Goal: Task Accomplishment & Management: Manage account settings

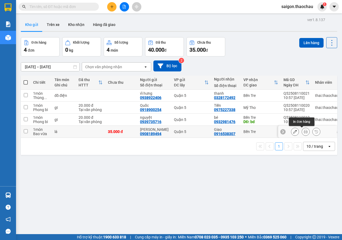
click at [304, 130] on icon at bounding box center [306, 132] width 4 height 4
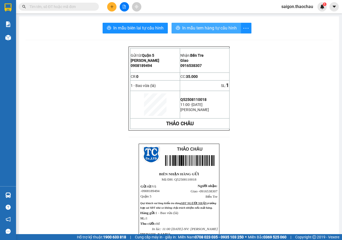
click at [185, 26] on span "In mẫu tem hàng tự cấu hình" at bounding box center [209, 28] width 54 height 7
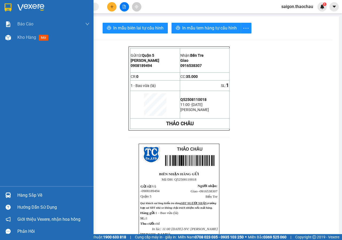
click at [10, 44] on div "Báo cáo Báo cáo dòng tiền (nhân viên) Kho hàng mới" at bounding box center [47, 101] width 94 height 169
click at [14, 39] on div "Kho hàng mới" at bounding box center [47, 37] width 94 height 13
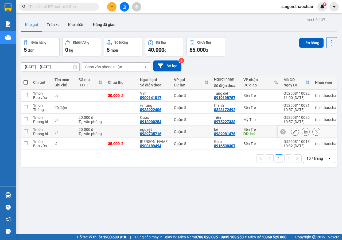
click at [304, 132] on icon at bounding box center [306, 132] width 4 height 4
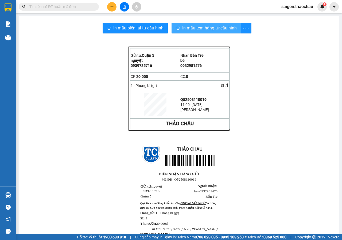
click at [214, 30] on span "In mẫu tem hàng tự cấu hình" at bounding box center [209, 28] width 54 height 7
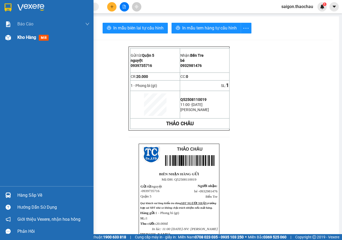
click at [16, 38] on div "Kho hàng mới" at bounding box center [47, 37] width 94 height 13
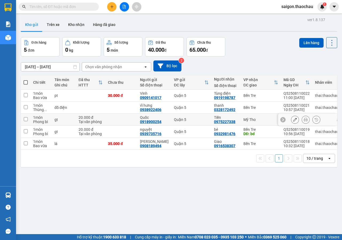
click at [304, 118] on icon at bounding box center [306, 120] width 4 height 4
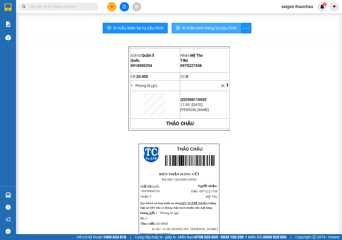
click at [191, 30] on span "In mẫu tem hàng tự cấu hình" at bounding box center [209, 28] width 54 height 7
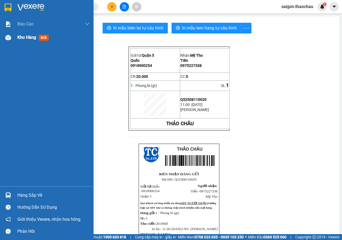
click at [11, 40] on div at bounding box center [7, 37] width 9 height 9
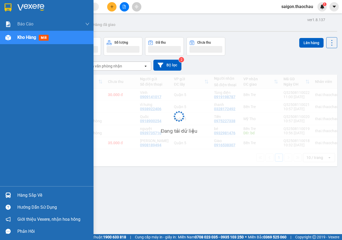
click at [11, 40] on div at bounding box center [7, 37] width 9 height 9
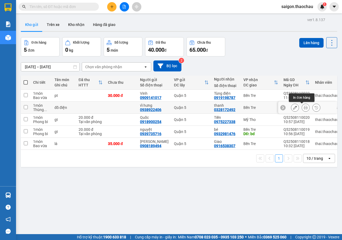
click at [304, 107] on icon at bounding box center [306, 108] width 4 height 4
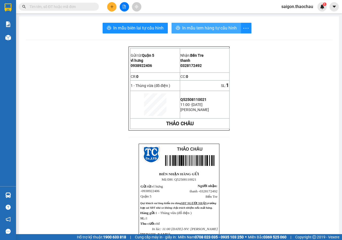
click at [206, 27] on span "In mẫu tem hàng tự cấu hình" at bounding box center [209, 28] width 54 height 7
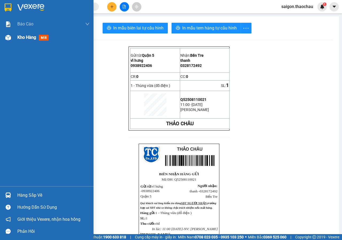
click at [12, 38] on div at bounding box center [7, 37] width 9 height 9
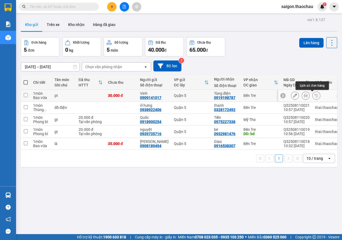
click at [304, 96] on icon at bounding box center [306, 96] width 4 height 4
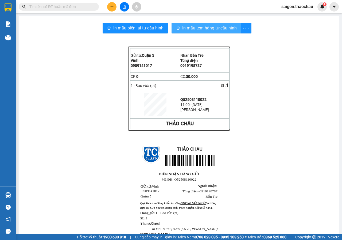
click at [203, 28] on span "In mẫu tem hàng tự cấu hình" at bounding box center [209, 28] width 54 height 7
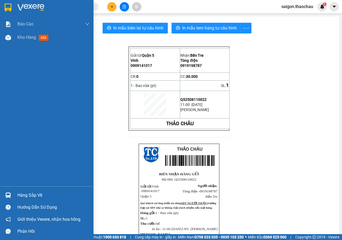
click at [13, 31] on div "Báo cáo Báo cáo dòng tiền (nhân viên)" at bounding box center [47, 23] width 94 height 13
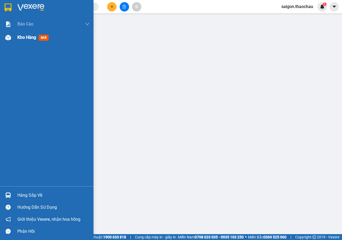
click at [17, 40] on div "Kho hàng mới" at bounding box center [47, 37] width 94 height 13
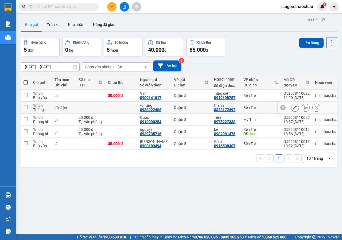
click at [305, 109] on div at bounding box center [306, 107] width 8 height 8
click at [303, 107] on button at bounding box center [305, 107] width 7 height 9
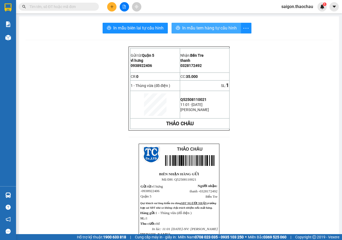
click at [206, 23] on button "In mẫu tem hàng tự cấu hình" at bounding box center [206, 28] width 69 height 11
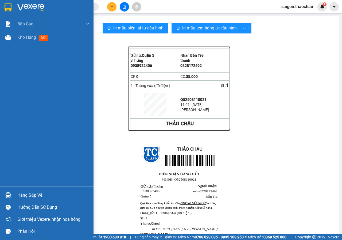
click at [3, 192] on div at bounding box center [7, 194] width 9 height 9
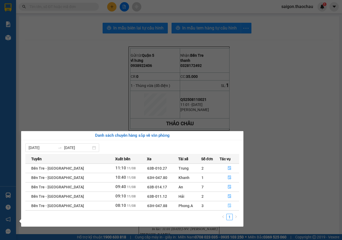
click at [228, 206] on icon "file-done" at bounding box center [230, 205] width 4 height 4
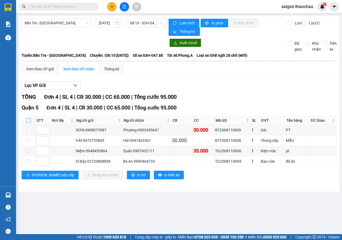
click at [30, 121] on input "checkbox" at bounding box center [28, 120] width 4 height 4
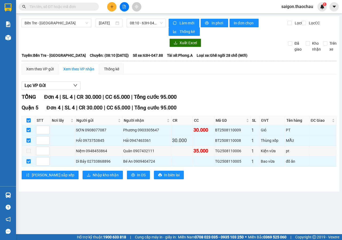
click at [86, 180] on div "Quận 5 Đơn 4 | SL 4 | CR 30.000 | CC 65.000 | Tổng cước 95.000 STT Nơi lấy Ngườ…" at bounding box center [179, 143] width 315 height 79
click at [93, 175] on span "Nhập kho nhận" at bounding box center [106, 175] width 26 height 6
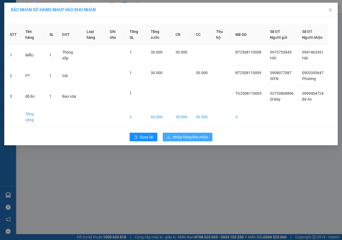
click at [197, 140] on span "Nhập hàng kho nhận" at bounding box center [190, 137] width 35 height 6
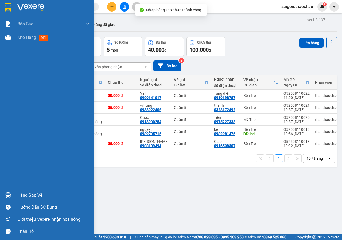
click at [14, 197] on div "Hàng sắp về" at bounding box center [47, 195] width 94 height 12
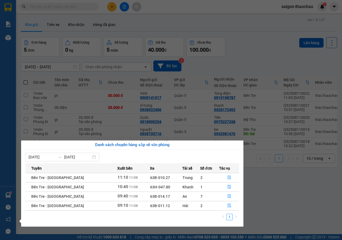
click at [310, 184] on section "Kết quả tìm kiếm ( 0 ) Bộ lọc No Data saigon.thaochau 1 Báo cáo Báo cáo dòng ti…" at bounding box center [171, 120] width 342 height 240
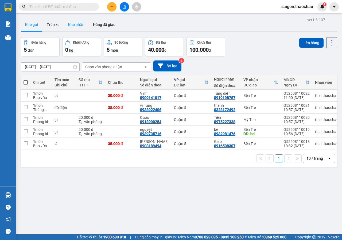
click at [85, 21] on button "Kho nhận" at bounding box center [76, 24] width 25 height 13
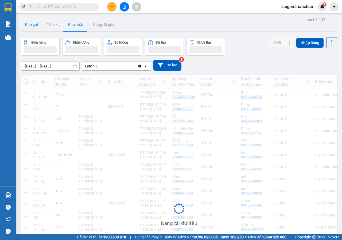
click at [37, 23] on button "Kho gửi" at bounding box center [32, 24] width 22 height 13
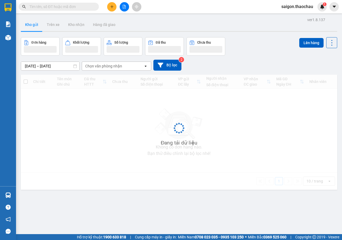
click at [37, 23] on button "Kho gửi" at bounding box center [32, 24] width 22 height 13
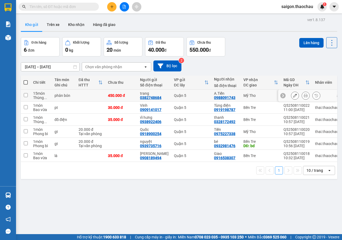
click at [304, 95] on icon at bounding box center [306, 96] width 4 height 4
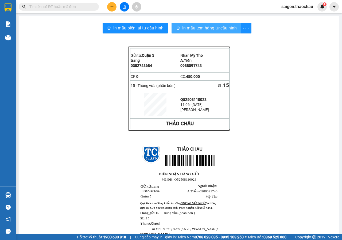
click at [207, 26] on span "In mẫu tem hàng tự cấu hình" at bounding box center [209, 28] width 54 height 7
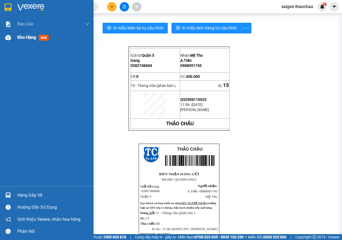
click at [0, 34] on div "Kho hàng mới" at bounding box center [47, 37] width 94 height 13
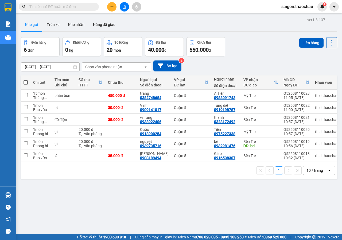
click at [27, 83] on span at bounding box center [26, 82] width 4 height 4
click at [26, 80] on input "checkbox" at bounding box center [26, 80] width 0 height 0
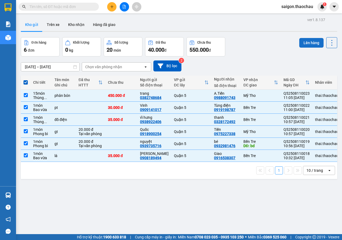
click at [300, 41] on button "Lên hàng" at bounding box center [311, 43] width 24 height 10
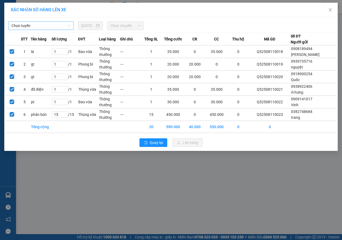
click at [44, 24] on span "Chọn tuyến" at bounding box center [40, 26] width 59 height 8
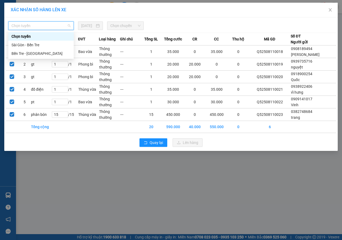
click at [44, 25] on span "Chọn tuyến" at bounding box center [40, 26] width 59 height 8
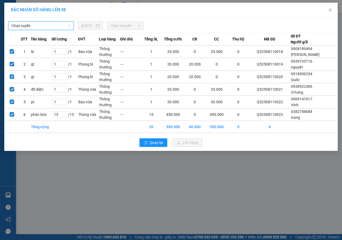
click at [34, 27] on span "Chọn tuyến" at bounding box center [40, 26] width 59 height 8
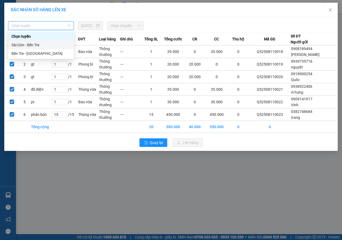
click at [31, 41] on div "Sài Gòn - Bến Tre" at bounding box center [40, 45] width 65 height 9
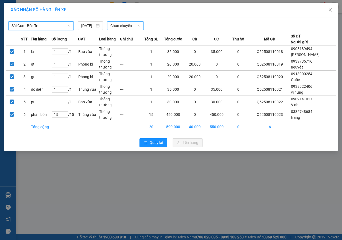
click at [122, 26] on span "Chọn chuyến" at bounding box center [125, 26] width 30 height 8
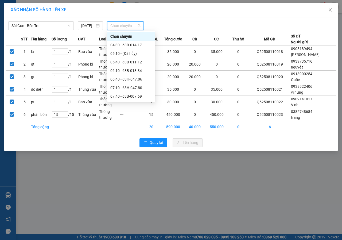
click at [128, 153] on div "11:10 - 63H-047.88" at bounding box center [131, 156] width 42 height 6
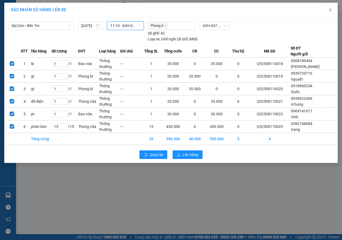
click at [197, 150] on div "Quay lại Lên hàng" at bounding box center [171, 154] width 331 height 14
click at [196, 153] on span "Lên hàng" at bounding box center [190, 154] width 15 height 6
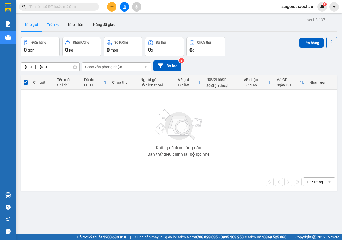
click at [62, 18] on button "Trên xe" at bounding box center [52, 24] width 21 height 13
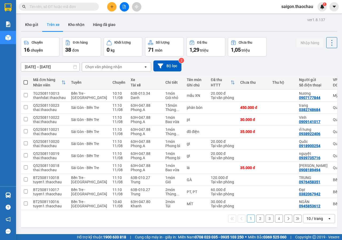
click at [35, 26] on button "Kho gửi" at bounding box center [32, 24] width 22 height 13
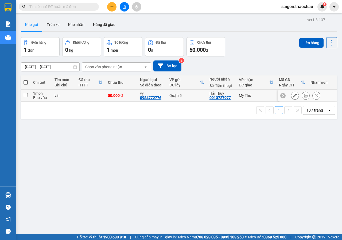
click at [296, 97] on div at bounding box center [305, 95] width 29 height 8
click at [302, 95] on button at bounding box center [305, 95] width 7 height 9
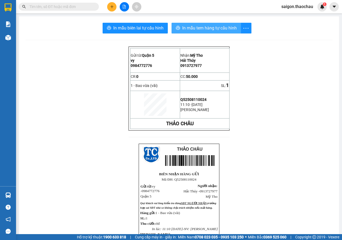
click at [211, 28] on span "In mẫu tem hàng tự cấu hình" at bounding box center [209, 28] width 54 height 7
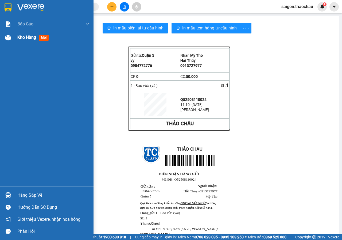
click at [11, 36] on div at bounding box center [7, 37] width 9 height 9
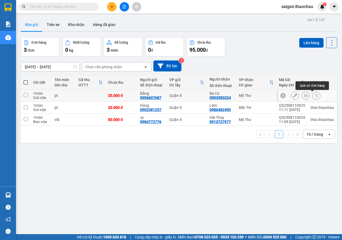
click at [304, 95] on button at bounding box center [305, 95] width 7 height 9
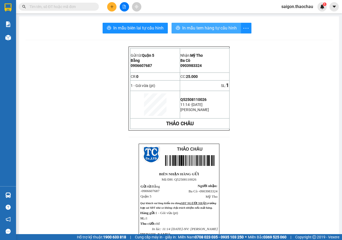
click at [212, 27] on span "In mẫu tem hàng tự cấu hình" at bounding box center [209, 28] width 54 height 7
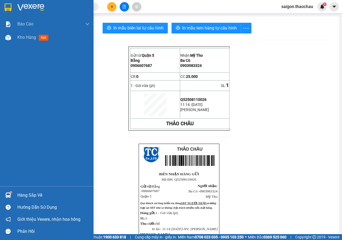
click at [6, 198] on div at bounding box center [7, 194] width 9 height 9
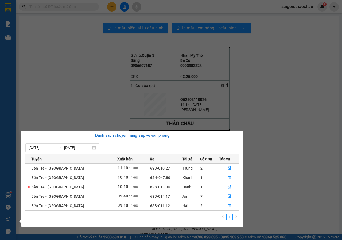
click at [248, 79] on section "Kết quả tìm kiếm ( 0 ) Bộ lọc No Data saigon.thaochau 1 Báo cáo Báo cáo dòng ti…" at bounding box center [171, 120] width 342 height 240
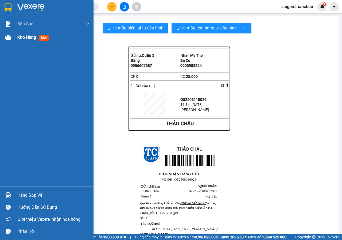
click at [8, 39] on img at bounding box center [8, 38] width 6 height 6
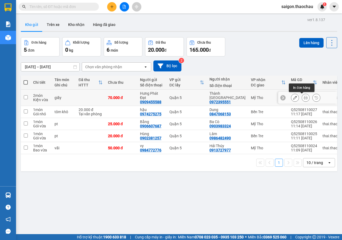
click at [304, 98] on icon at bounding box center [306, 98] width 4 height 4
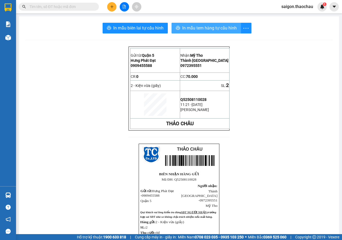
click at [230, 31] on span "In mẫu tem hàng tự cấu hình" at bounding box center [209, 28] width 54 height 7
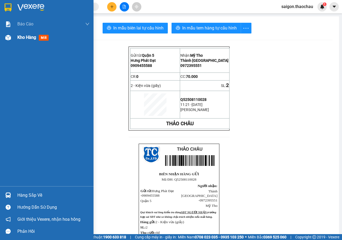
click at [8, 38] on img at bounding box center [8, 38] width 6 height 6
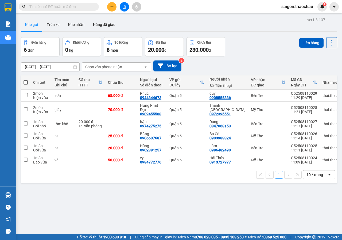
click at [24, 81] on span at bounding box center [26, 82] width 4 height 4
click at [26, 80] on input "checkbox" at bounding box center [26, 80] width 0 height 0
checkbox input "true"
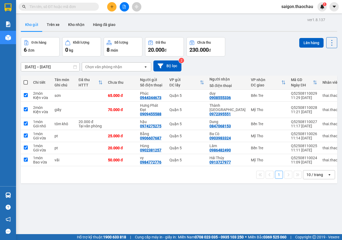
checkbox input "true"
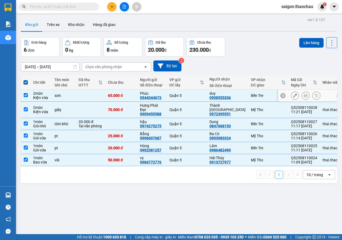
click at [23, 94] on td at bounding box center [26, 95] width 10 height 12
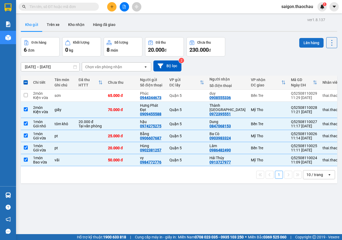
click at [308, 43] on button "Lên hàng" at bounding box center [311, 43] width 24 height 10
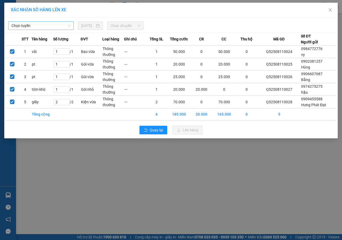
click at [66, 28] on span "Chọn tuyến" at bounding box center [40, 26] width 59 height 8
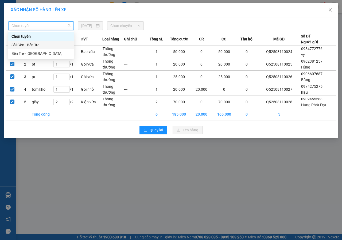
click at [40, 44] on div "Sài Gòn - Bến Tre" at bounding box center [40, 45] width 59 height 6
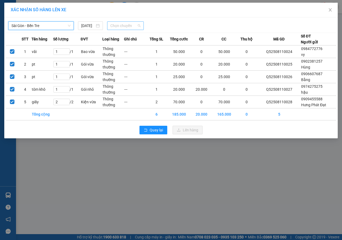
click at [117, 25] on span "Chọn chuyến" at bounding box center [125, 26] width 30 height 8
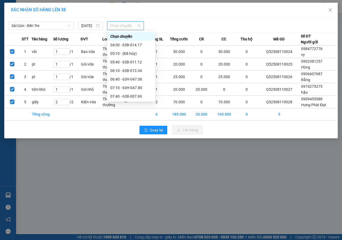
click at [123, 162] on div "11:40" at bounding box center [131, 165] width 42 height 6
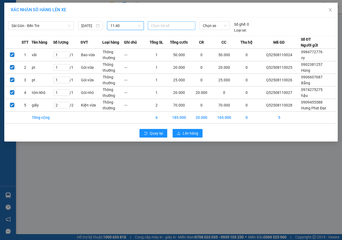
click at [183, 26] on div at bounding box center [171, 25] width 45 height 6
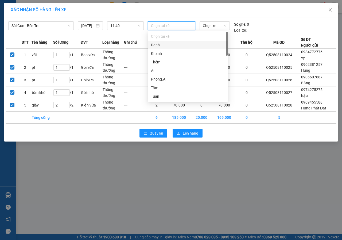
click at [165, 25] on div at bounding box center [171, 25] width 45 height 6
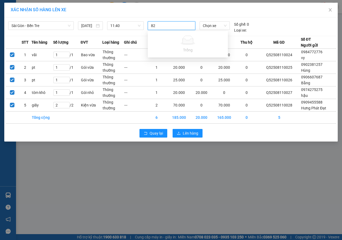
type input "8"
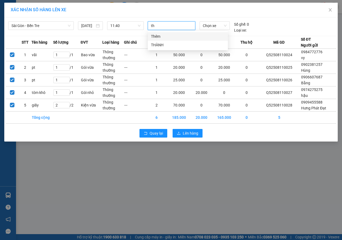
paste input "ê"
type input "thê"
click at [160, 37] on div "Thêm" at bounding box center [188, 36] width 74 height 6
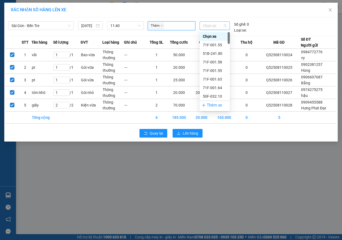
click at [210, 25] on span "Chọn xe" at bounding box center [215, 26] width 24 height 8
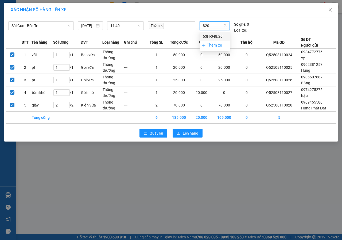
click at [215, 38] on div "63H-048.20" at bounding box center [215, 36] width 24 height 6
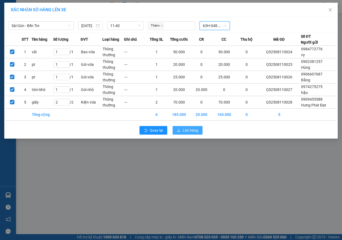
click at [183, 129] on span "Lên hàng" at bounding box center [190, 130] width 15 height 6
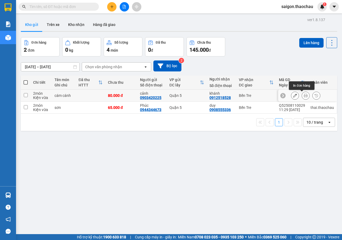
click at [304, 96] on icon at bounding box center [306, 96] width 4 height 4
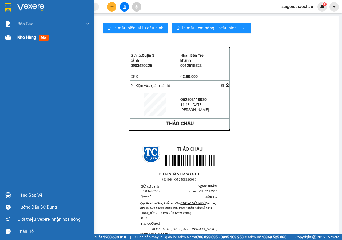
click at [19, 42] on div "Kho hàng mới" at bounding box center [53, 37] width 72 height 13
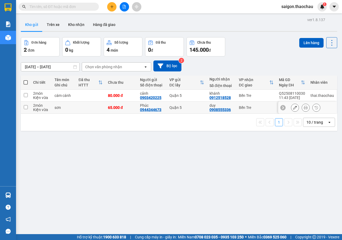
click at [26, 109] on td at bounding box center [26, 108] width 10 height 12
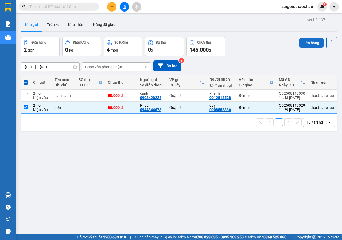
click at [319, 44] on button "Lên hàng" at bounding box center [311, 43] width 24 height 10
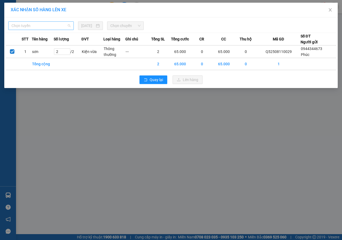
click at [45, 26] on span "Chọn tuyến" at bounding box center [40, 26] width 59 height 8
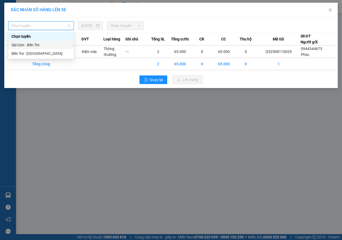
click at [38, 42] on div "Sài Gòn - Bến Tre" at bounding box center [40, 45] width 59 height 6
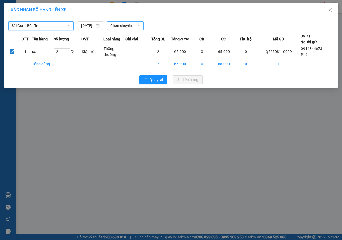
click at [131, 26] on span "Chọn chuyến" at bounding box center [125, 26] width 30 height 8
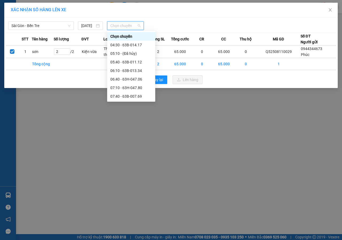
click at [133, 162] on div "11:40 - 63H-048.20" at bounding box center [131, 165] width 42 height 6
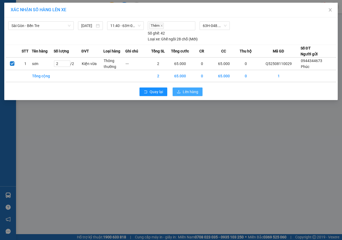
click at [177, 91] on icon "upload" at bounding box center [179, 92] width 4 height 4
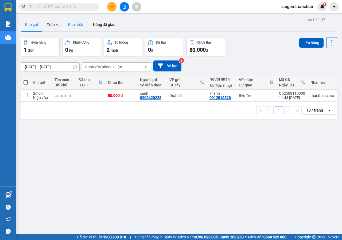
click at [76, 23] on button "Kho nhận" at bounding box center [76, 24] width 25 height 13
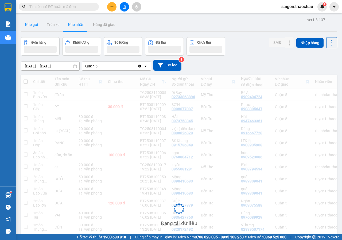
click at [31, 25] on button "Kho gửi" at bounding box center [32, 24] width 22 height 13
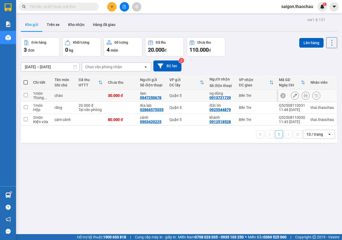
click at [304, 96] on icon at bounding box center [306, 96] width 4 height 4
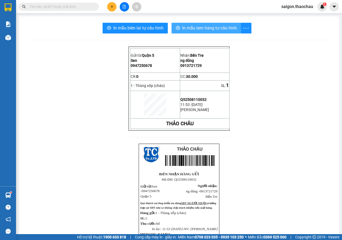
click at [193, 23] on button "In mẫu tem hàng tự cấu hình" at bounding box center [206, 28] width 69 height 11
click at [198, 27] on span "In mẫu tem hàng tự cấu hình" at bounding box center [209, 28] width 54 height 7
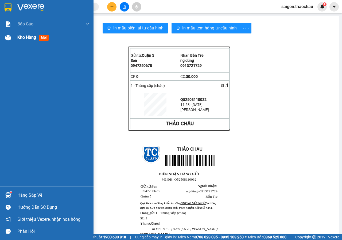
click at [5, 35] on div at bounding box center [7, 37] width 9 height 9
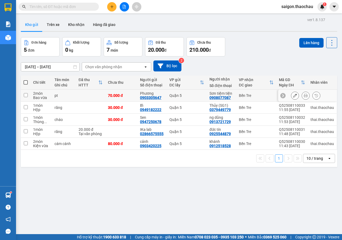
click at [302, 96] on button at bounding box center [305, 95] width 7 height 9
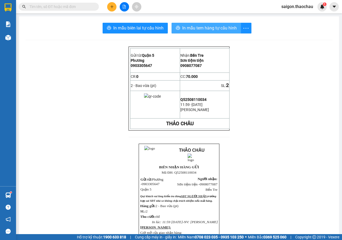
click at [218, 30] on span "In mẫu tem hàng tự cấu hình" at bounding box center [209, 28] width 54 height 7
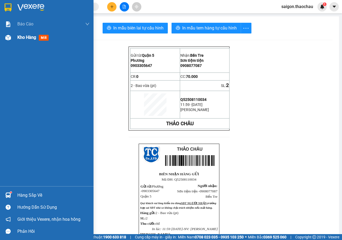
click at [12, 38] on div at bounding box center [7, 37] width 9 height 9
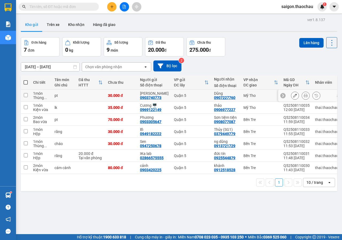
click at [302, 95] on button at bounding box center [305, 95] width 7 height 9
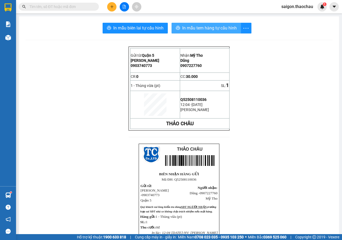
click at [189, 29] on span "In mẫu tem hàng tự cấu hình" at bounding box center [209, 28] width 54 height 7
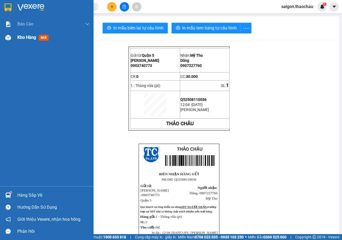
click at [6, 32] on div "Kho hàng mới" at bounding box center [47, 37] width 94 height 13
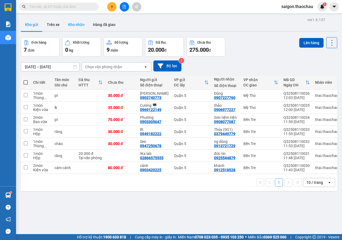
click at [75, 26] on button "Kho nhận" at bounding box center [76, 24] width 25 height 13
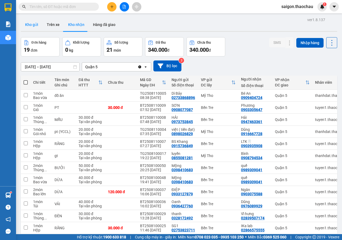
click at [32, 26] on button "Kho gửi" at bounding box center [32, 24] width 22 height 13
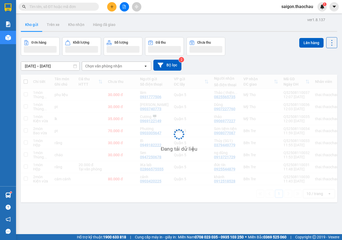
click at [32, 26] on button "Kho gửi" at bounding box center [32, 24] width 22 height 13
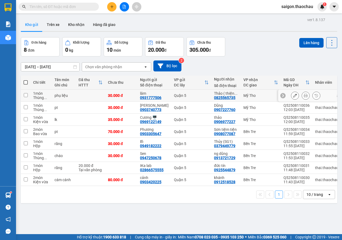
click at [304, 95] on icon at bounding box center [306, 96] width 4 height 4
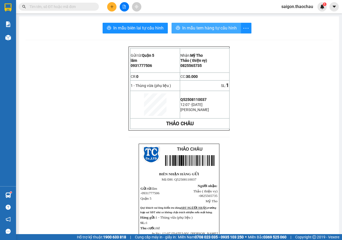
click at [194, 30] on span "In mẫu tem hàng tự cấu hình" at bounding box center [209, 28] width 54 height 7
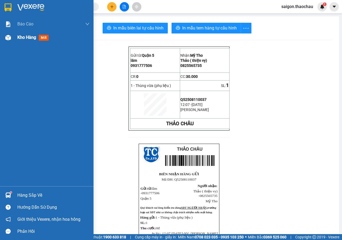
drag, startPoint x: 10, startPoint y: 34, endPoint x: 18, endPoint y: 33, distance: 8.1
click at [10, 34] on div at bounding box center [7, 37] width 9 height 9
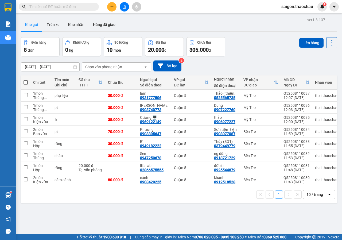
click at [30, 80] on th at bounding box center [26, 82] width 10 height 14
click at [26, 83] on span at bounding box center [26, 82] width 4 height 4
click at [26, 80] on input "checkbox" at bounding box center [26, 80] width 0 height 0
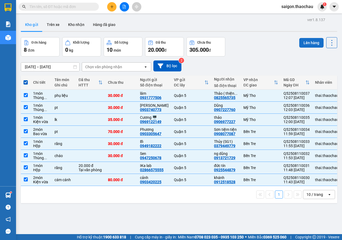
click at [305, 46] on button "Lên hàng" at bounding box center [311, 43] width 24 height 10
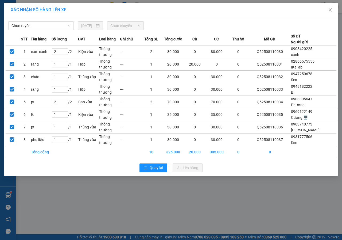
click at [80, 24] on div "[DATE]" at bounding box center [90, 25] width 25 height 9
click at [40, 28] on span "Chọn tuyến" at bounding box center [40, 26] width 59 height 8
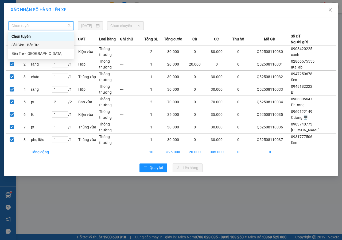
click at [39, 46] on div "Sài Gòn - Bến Tre" at bounding box center [40, 45] width 59 height 6
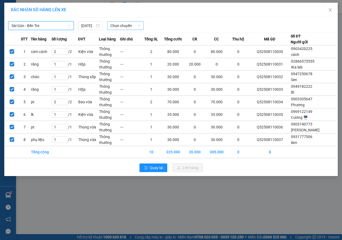
click at [122, 25] on span "Chọn chuyến" at bounding box center [125, 26] width 30 height 8
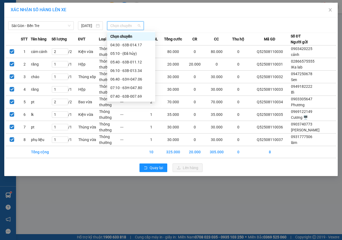
click at [130, 169] on div "11:50 (TC) - 63B-007.59" at bounding box center [131, 173] width 48 height 9
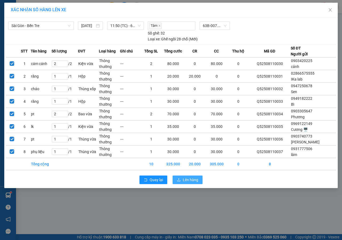
click at [188, 177] on span "Lên hàng" at bounding box center [190, 180] width 15 height 6
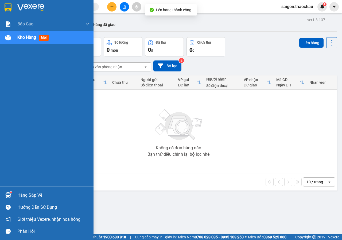
click at [28, 199] on div "Hàng sắp về" at bounding box center [53, 195] width 72 height 8
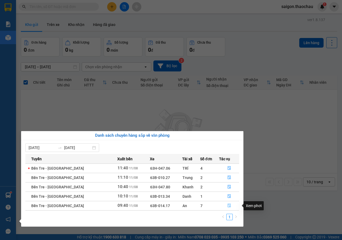
click at [228, 205] on icon "file-done" at bounding box center [229, 205] width 4 height 4
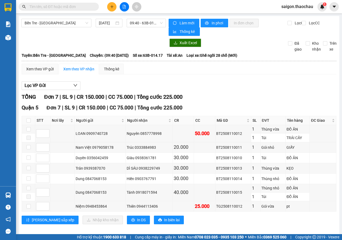
click at [44, 7] on input "text" at bounding box center [60, 7] width 63 height 6
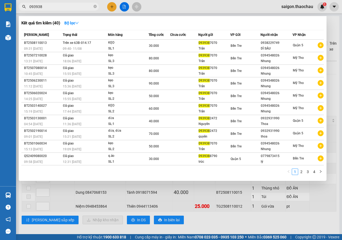
type input "093938"
drag, startPoint x: 144, startPoint y: 209, endPoint x: 143, endPoint y: 212, distance: 3.1
click at [144, 211] on div at bounding box center [171, 120] width 342 height 240
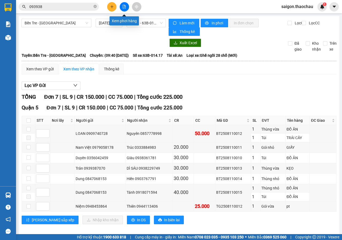
click at [123, 6] on icon "file-add" at bounding box center [124, 7] width 4 height 4
click at [141, 23] on span "09:40 - 63B-014.17" at bounding box center [146, 23] width 33 height 8
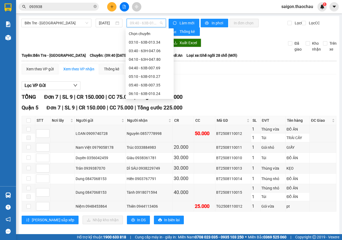
click at [141, 142] on div "09:10 - 63B-011.12" at bounding box center [150, 145] width 42 height 6
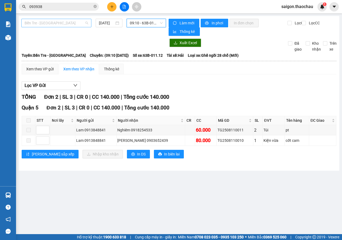
click at [58, 26] on span "Bến Tre - [GEOGRAPHIC_DATA]" at bounding box center [57, 23] width 64 height 8
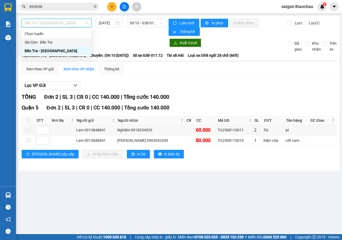
click at [47, 42] on div "Sài Gòn - Bến Tre" at bounding box center [57, 42] width 64 height 6
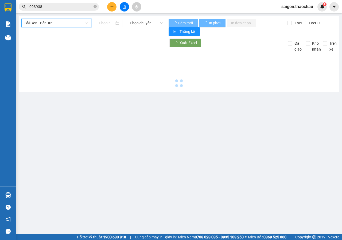
type input "[DATE]"
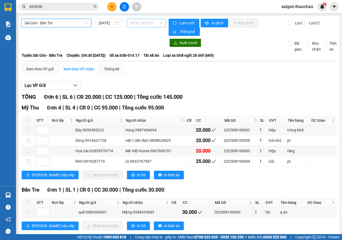
click at [147, 22] on span "04:30 - 63B-014.17" at bounding box center [146, 23] width 33 height 8
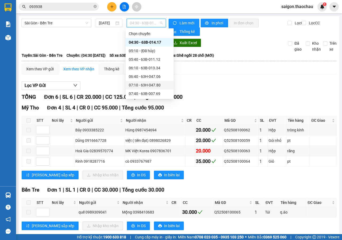
click at [146, 82] on div "07:10 - 63H-047.80" at bounding box center [150, 85] width 42 height 6
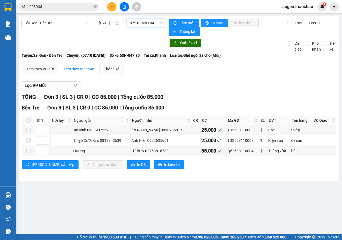
click at [149, 24] on span "07:10 - 63H-047.80" at bounding box center [146, 23] width 33 height 8
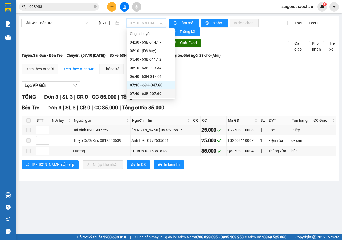
click at [138, 91] on div "07:40 - 63B-007.69" at bounding box center [151, 94] width 42 height 6
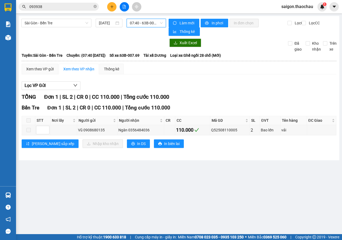
click at [149, 25] on span "07:40 - 63B-007.69" at bounding box center [146, 23] width 33 height 8
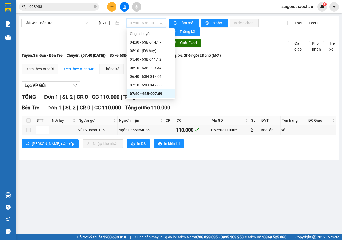
click at [137, 99] on div "08:10 - 63B-010.27" at bounding box center [151, 102] width 42 height 6
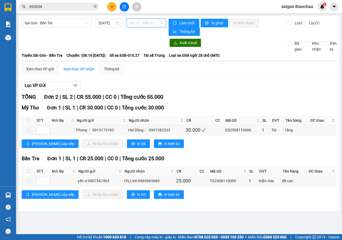
click at [158, 22] on span "08:10 - 63B-010.27" at bounding box center [146, 23] width 33 height 8
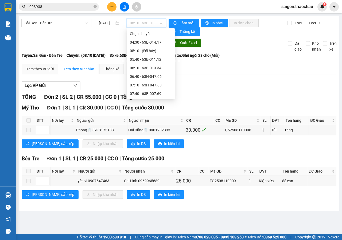
click at [150, 125] on div "09:40 - 63B-008.04" at bounding box center [151, 128] width 42 height 6
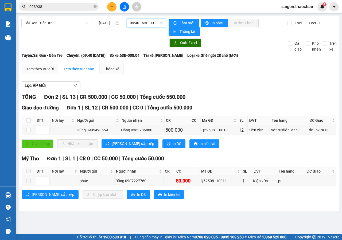
click at [147, 22] on span "09:40 - 63B-008.04" at bounding box center [146, 23] width 33 height 8
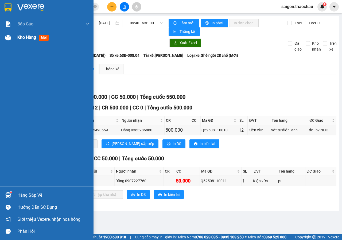
click at [6, 35] on img at bounding box center [8, 38] width 6 height 6
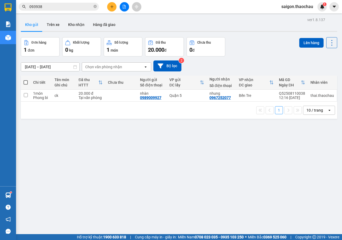
click at [61, 7] on input "093938" at bounding box center [60, 7] width 63 height 6
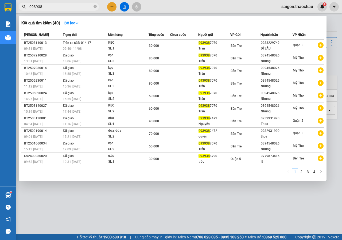
click at [61, 7] on input "093938" at bounding box center [60, 7] width 63 height 6
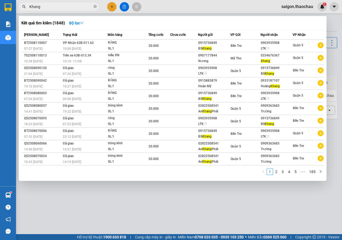
click at [76, 219] on div at bounding box center [171, 120] width 342 height 240
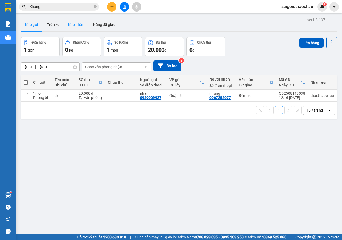
click at [78, 29] on button "Kho nhận" at bounding box center [76, 24] width 25 height 13
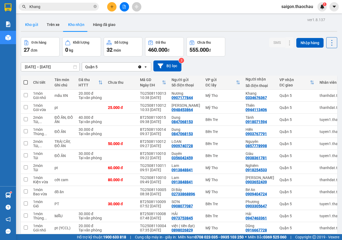
click at [29, 28] on button "Kho gửi" at bounding box center [32, 24] width 22 height 13
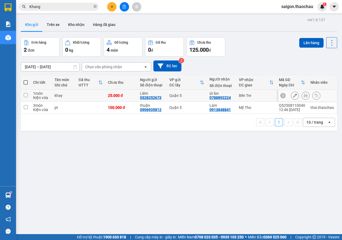
click at [305, 95] on button at bounding box center [305, 95] width 7 height 9
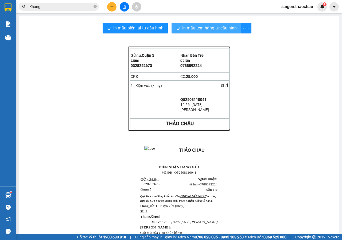
click at [190, 32] on button "In mẫu tem hàng tự cấu hình" at bounding box center [206, 28] width 69 height 11
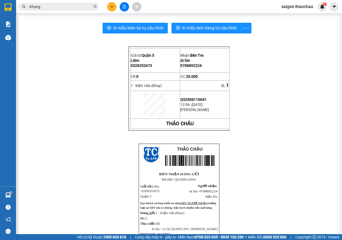
click at [87, 6] on input "Khang" at bounding box center [60, 7] width 63 height 6
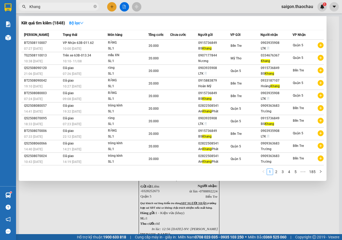
click at [87, 6] on input "Khang" at bounding box center [60, 7] width 63 height 6
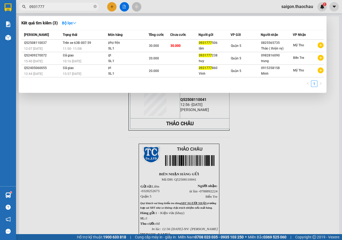
type input "0931777"
click at [95, 151] on div at bounding box center [171, 120] width 342 height 240
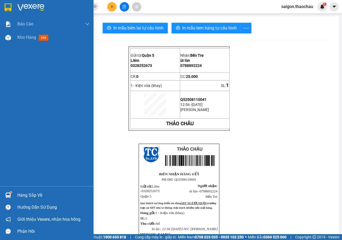
click at [28, 190] on div "Hàng sắp về" at bounding box center [47, 195] width 94 height 12
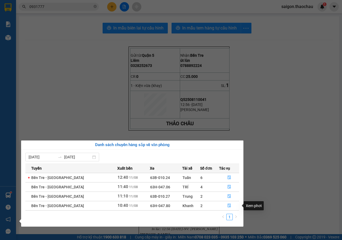
click at [280, 154] on section "Kết quả tìm kiếm ( 3 ) Bộ lọc Mã ĐH Trạng thái Món hàng Tổng cước Chưa cước Ngư…" at bounding box center [171, 120] width 342 height 240
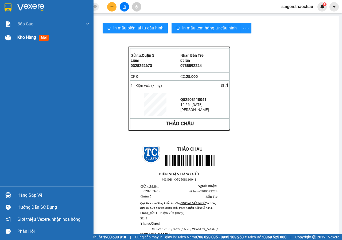
click at [30, 36] on span "Kho hàng" at bounding box center [26, 37] width 19 height 5
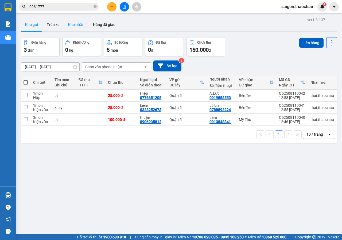
click at [74, 23] on button "Kho nhận" at bounding box center [76, 24] width 25 height 13
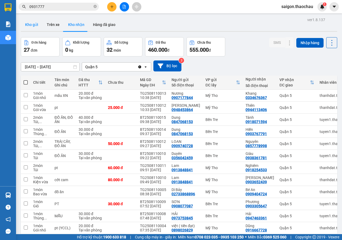
click at [37, 26] on button "Kho gửi" at bounding box center [32, 24] width 22 height 13
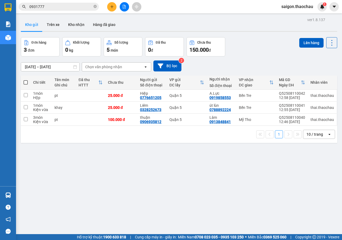
click at [26, 82] on span at bounding box center [26, 82] width 4 height 4
click at [26, 80] on input "checkbox" at bounding box center [26, 80] width 0 height 0
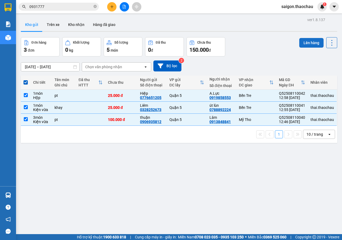
click at [314, 40] on button "Lên hàng" at bounding box center [311, 43] width 24 height 10
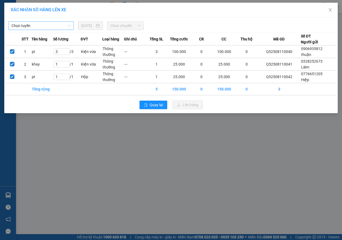
click at [51, 23] on span "Chọn tuyến" at bounding box center [40, 26] width 59 height 8
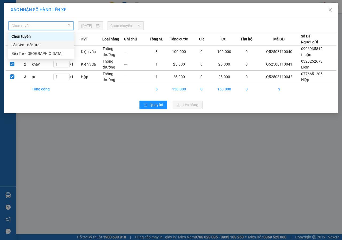
click at [44, 45] on div "Sài Gòn - Bến Tre" at bounding box center [40, 45] width 59 height 6
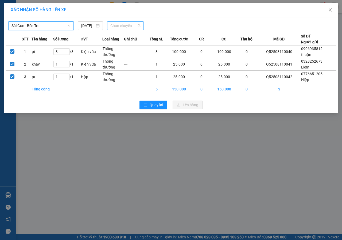
click at [112, 29] on span "Chọn chuyến" at bounding box center [125, 26] width 30 height 8
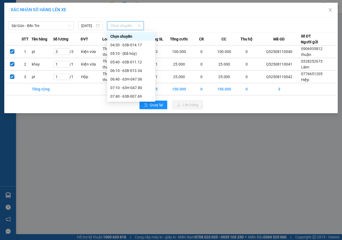
click at [133, 179] on div "12:10 - 63B-011.12" at bounding box center [131, 182] width 42 height 6
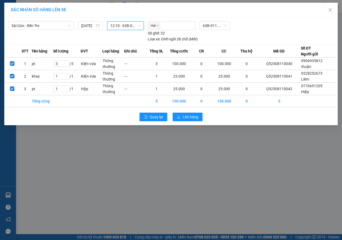
click at [126, 23] on span "12:10 - 63B-011.12" at bounding box center [125, 26] width 30 height 8
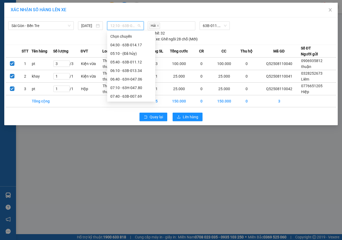
click at [123, 196] on div "13:10 - 63B-013.34" at bounding box center [131, 199] width 42 height 6
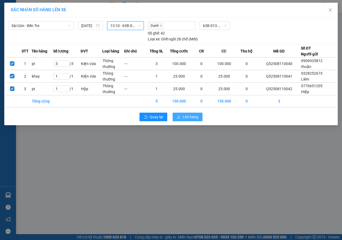
click at [186, 116] on span "Lên hàng" at bounding box center [190, 117] width 15 height 6
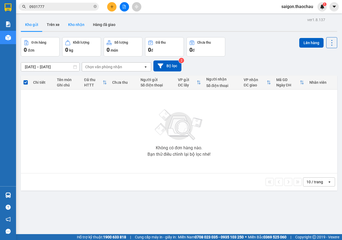
click at [67, 28] on button "Kho nhận" at bounding box center [76, 24] width 25 height 13
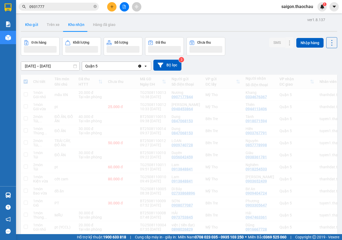
click at [36, 29] on button "Kho gửi" at bounding box center [32, 24] width 22 height 13
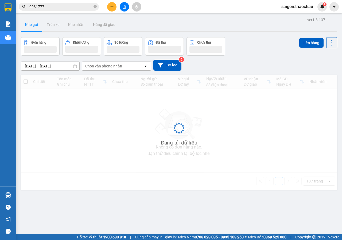
click at [36, 29] on button "Kho gửi" at bounding box center [32, 24] width 22 height 13
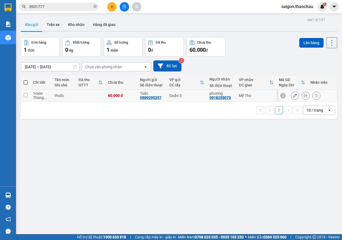
click at [304, 96] on icon at bounding box center [306, 96] width 4 height 4
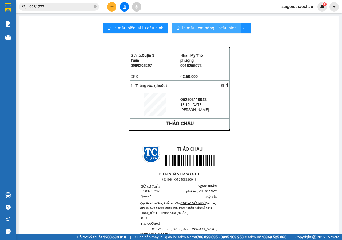
click at [195, 31] on span "In mẫu tem hàng tự cấu hình" at bounding box center [209, 28] width 54 height 7
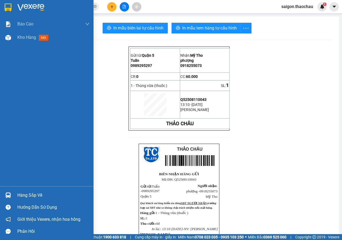
click at [8, 194] on img at bounding box center [8, 195] width 6 height 6
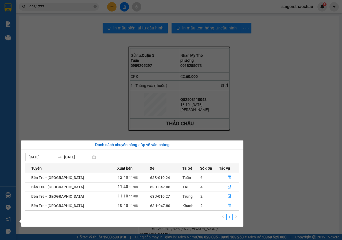
click at [228, 207] on icon "file-done" at bounding box center [229, 206] width 3 height 4
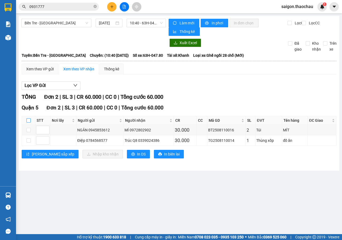
click at [28, 120] on input "checkbox" at bounding box center [28, 120] width 4 height 4
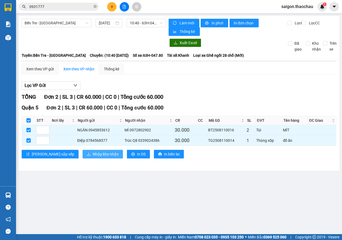
click at [93, 153] on span "Nhập kho nhận" at bounding box center [106, 154] width 26 height 6
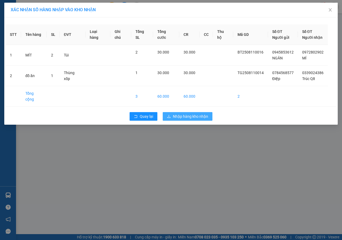
drag, startPoint x: 209, startPoint y: 110, endPoint x: 31, endPoint y: 204, distance: 201.2
click at [209, 112] on button "Nhập hàng kho nhận" at bounding box center [188, 116] width 50 height 9
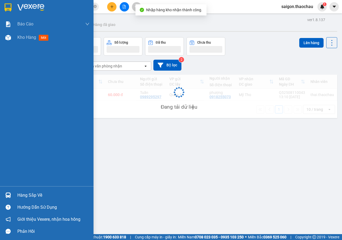
click at [10, 197] on img at bounding box center [8, 195] width 6 height 6
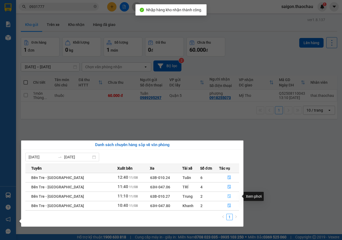
click at [229, 196] on button "button" at bounding box center [229, 196] width 20 height 9
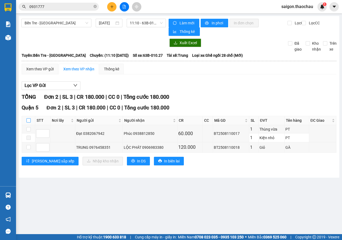
click at [30, 121] on input "checkbox" at bounding box center [28, 120] width 4 height 4
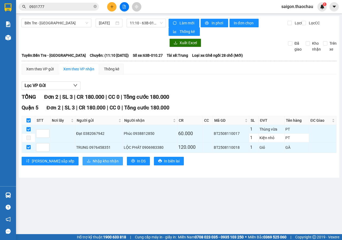
click at [93, 161] on span "Nhập kho nhận" at bounding box center [106, 161] width 26 height 6
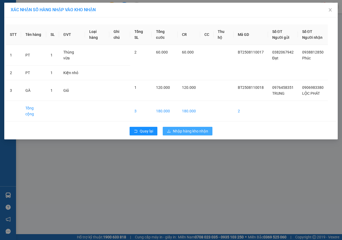
click at [192, 128] on span "Nhập hàng kho nhận" at bounding box center [190, 131] width 35 height 6
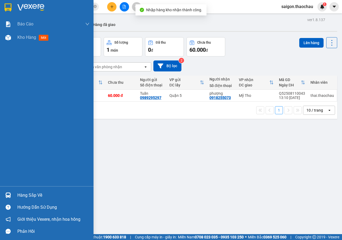
click at [5, 197] on div at bounding box center [7, 194] width 9 height 9
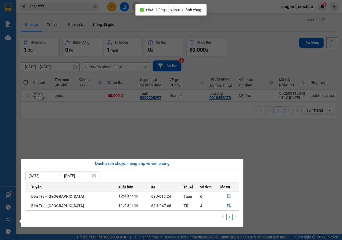
click at [272, 175] on section "Kết quả tìm kiếm ( 3 ) Bộ lọc Mã ĐH Trạng thái Món hàng Tổng cước Chưa cước Ngư…" at bounding box center [171, 120] width 342 height 240
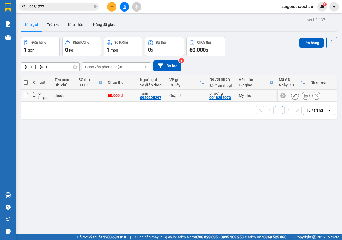
click at [25, 96] on input "checkbox" at bounding box center [26, 95] width 4 height 4
checkbox input "true"
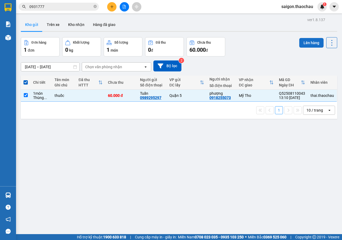
click at [299, 43] on button "Lên hàng" at bounding box center [311, 43] width 24 height 10
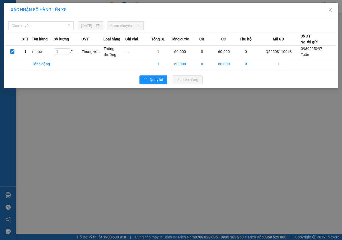
drag, startPoint x: 33, startPoint y: 28, endPoint x: 29, endPoint y: 41, distance: 13.7
click at [34, 30] on div "Chọn tuyến [DATE] Chọn chuyến STT Tên hàng Số lượng ĐVT Loại hàng Ghi chú Tổng …" at bounding box center [170, 52] width 333 height 71
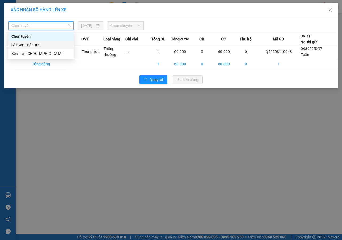
click at [29, 41] on div "Sài Gòn - Bến Tre" at bounding box center [40, 45] width 65 height 9
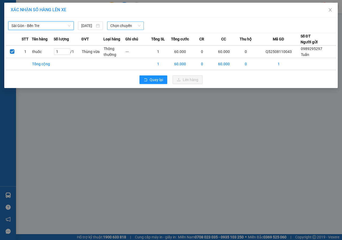
drag, startPoint x: 140, startPoint y: 26, endPoint x: 140, endPoint y: 30, distance: 3.2
click at [140, 28] on span "Chọn chuyến" at bounding box center [125, 26] width 30 height 8
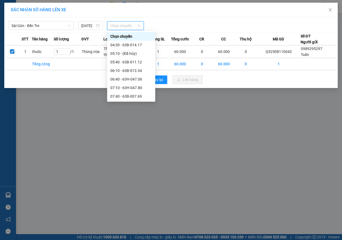
click at [128, 196] on div "13:10 - 63B-013.34" at bounding box center [131, 199] width 42 height 6
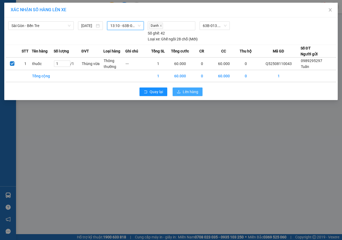
click at [183, 89] on span "Lên hàng" at bounding box center [190, 92] width 15 height 6
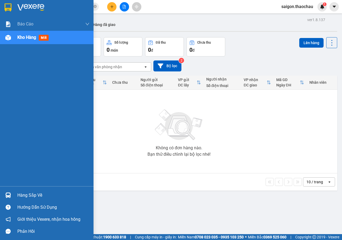
click at [7, 194] on img at bounding box center [8, 195] width 6 height 6
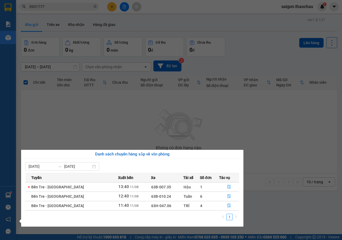
click at [53, 96] on section "Kết quả tìm kiếm ( 3 ) Bộ lọc Mã ĐH Trạng thái Món hàng Tổng cước Chưa cước Ngư…" at bounding box center [171, 120] width 342 height 240
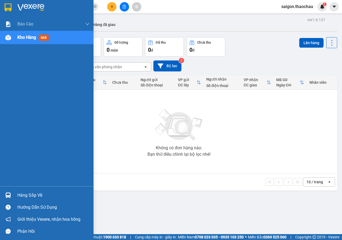
click at [3, 198] on div at bounding box center [7, 194] width 9 height 9
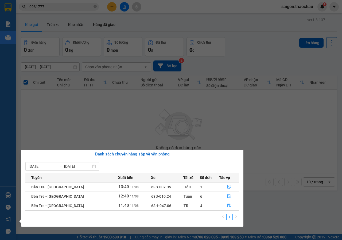
click at [250, 118] on section "Kết quả tìm kiếm ( 3 ) Bộ lọc Mã ĐH Trạng thái Món hàng Tổng cước Chưa cước Ngư…" at bounding box center [171, 120] width 342 height 240
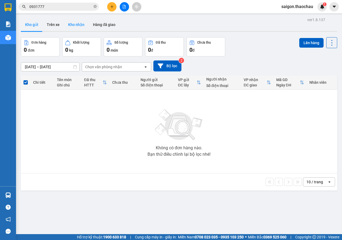
click at [74, 25] on button "Kho nhận" at bounding box center [76, 24] width 25 height 13
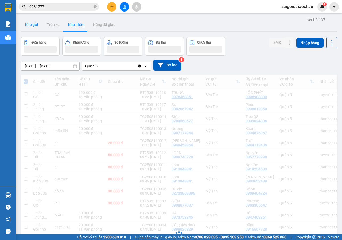
click at [33, 27] on button "Kho gửi" at bounding box center [32, 24] width 22 height 13
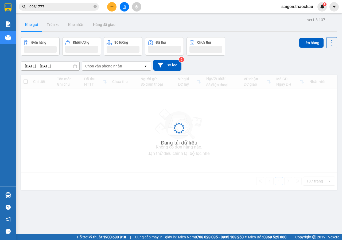
click at [33, 27] on button "Kho gửi" at bounding box center [32, 24] width 22 height 13
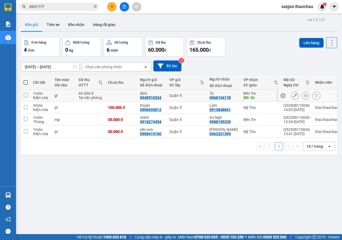
click at [304, 95] on icon at bounding box center [306, 96] width 4 height 4
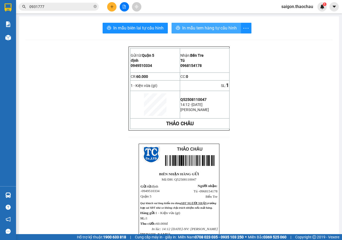
click at [182, 31] on span "In mẫu tem hàng tự cấu hình" at bounding box center [209, 28] width 54 height 7
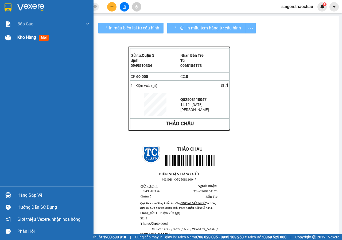
click at [17, 38] on div "Kho hàng mới" at bounding box center [47, 37] width 94 height 13
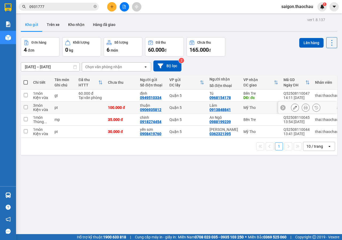
click at [23, 106] on td at bounding box center [26, 108] width 10 height 12
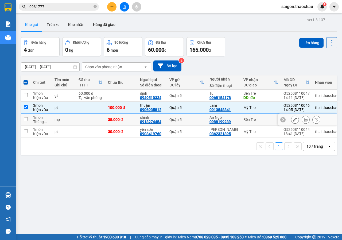
click at [25, 118] on input "checkbox" at bounding box center [26, 119] width 4 height 4
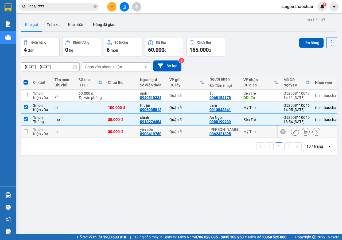
click at [26, 132] on input "checkbox" at bounding box center [26, 131] width 4 height 4
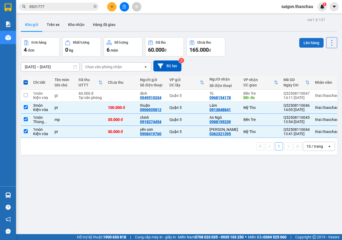
click at [303, 44] on button "Lên hàng" at bounding box center [311, 43] width 24 height 10
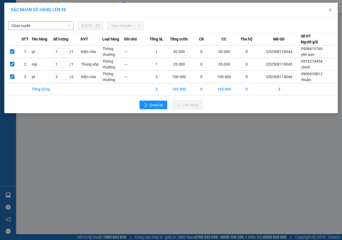
click at [45, 26] on span "Chọn tuyến" at bounding box center [40, 26] width 59 height 8
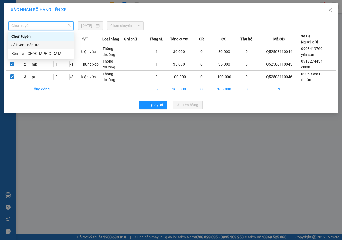
click at [38, 46] on div "Sài Gòn - Bến Tre" at bounding box center [40, 45] width 59 height 6
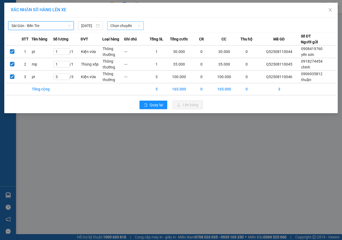
click at [123, 22] on span "Chọn chuyến" at bounding box center [125, 26] width 30 height 8
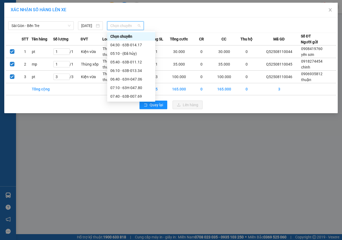
click at [134, 213] on div "14:10 - 63B-010.27" at bounding box center [131, 216] width 42 height 6
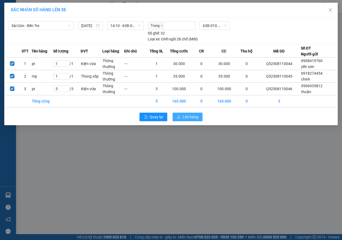
click at [193, 118] on span "Lên hàng" at bounding box center [190, 117] width 15 height 6
